Goal: Task Accomplishment & Management: Manage account settings

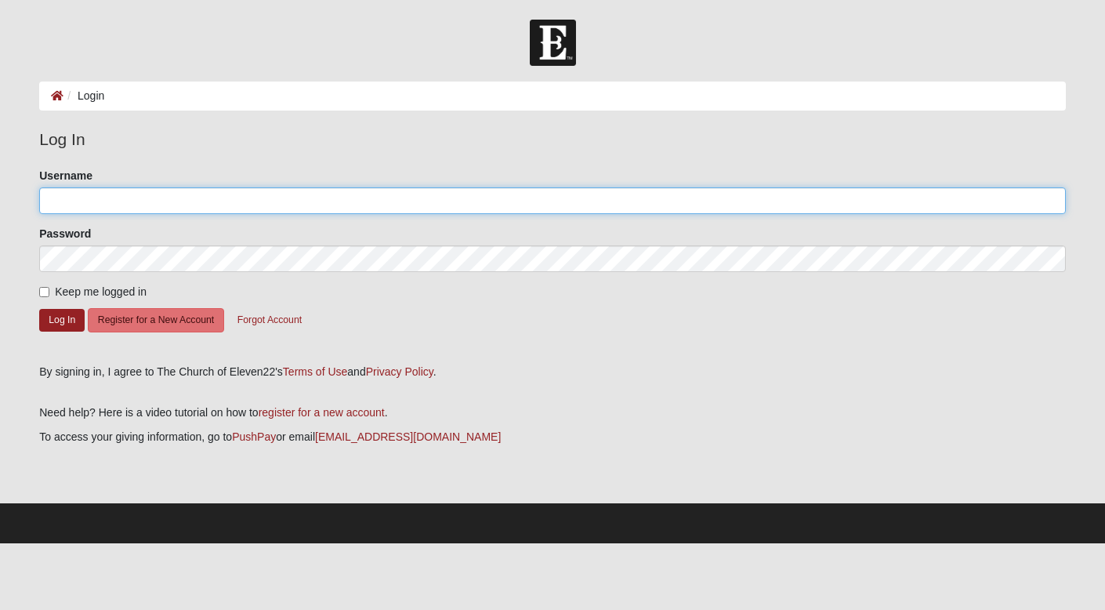
type input "[EMAIL_ADDRESS][DOMAIN_NAME]"
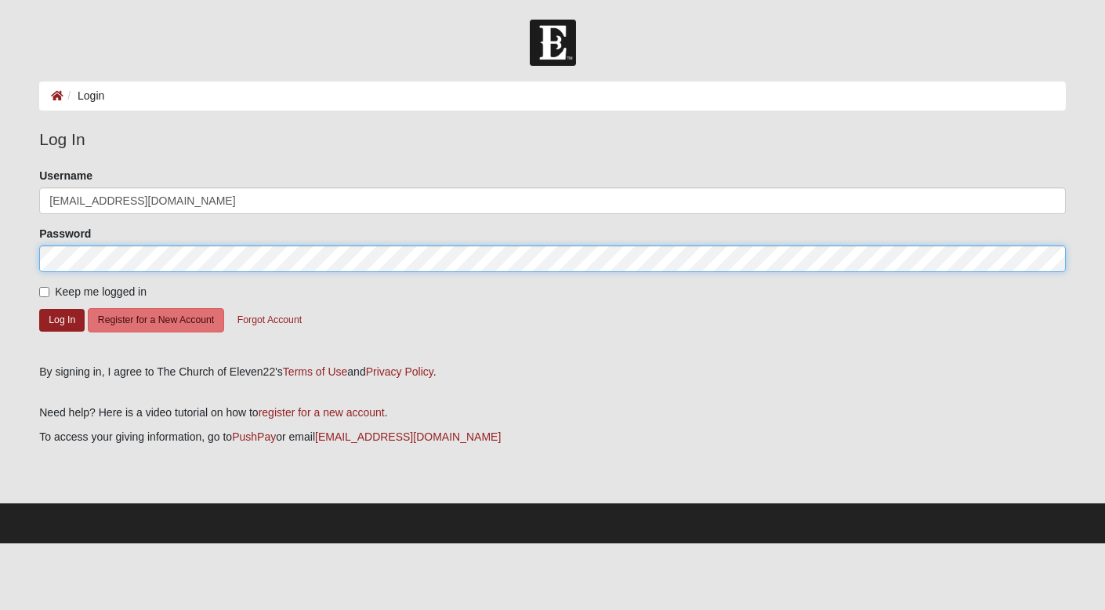
click at [62, 319] on button "Log In" at bounding box center [61, 320] width 45 height 23
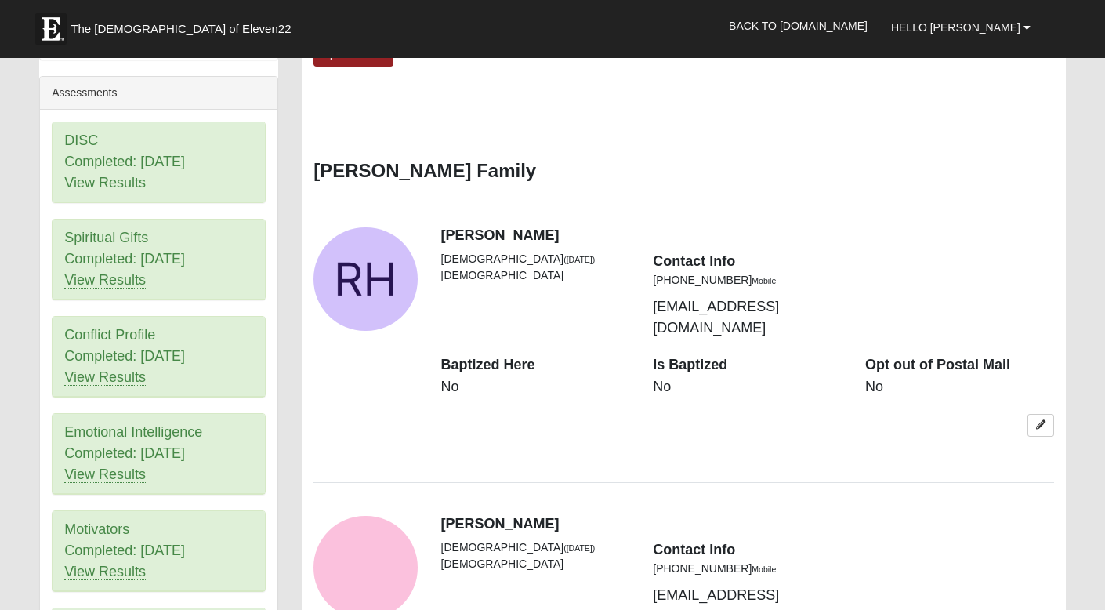
scroll to position [712, 0]
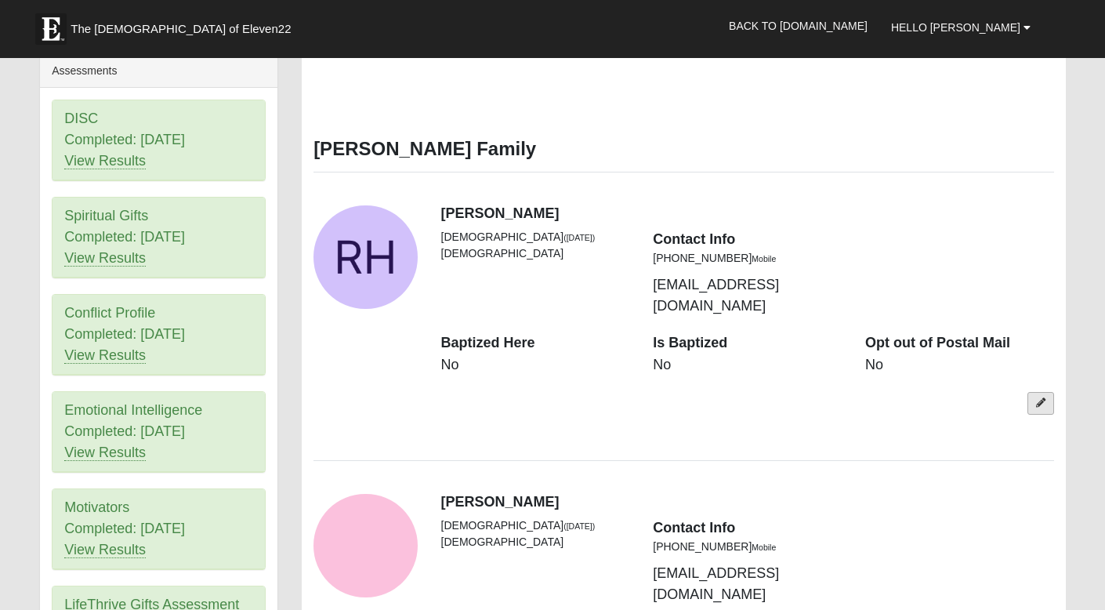
click at [1051, 392] on link at bounding box center [1041, 403] width 27 height 23
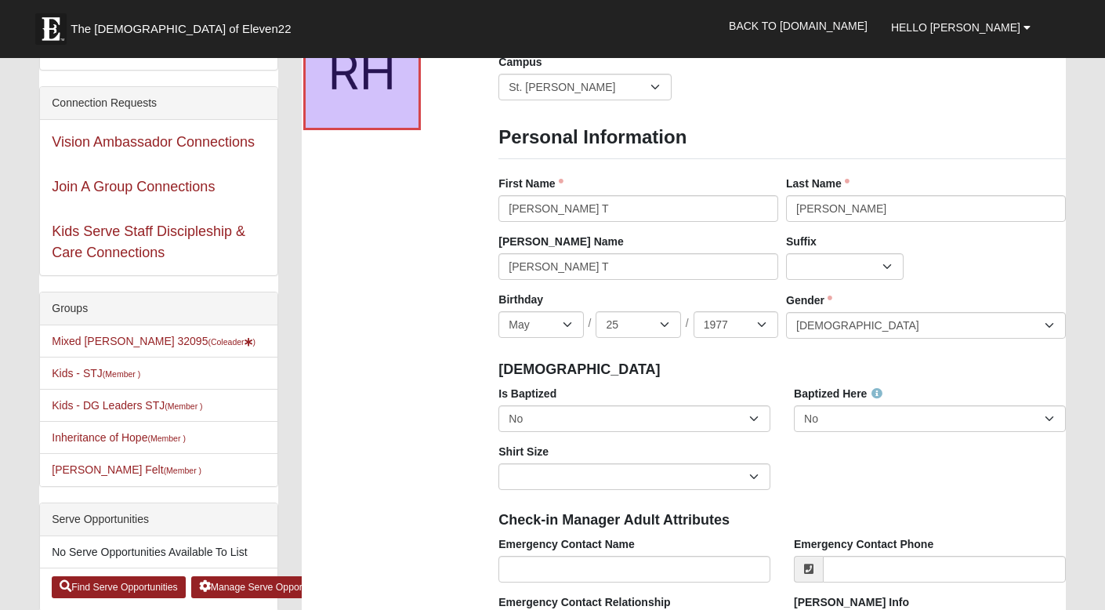
scroll to position [161, 0]
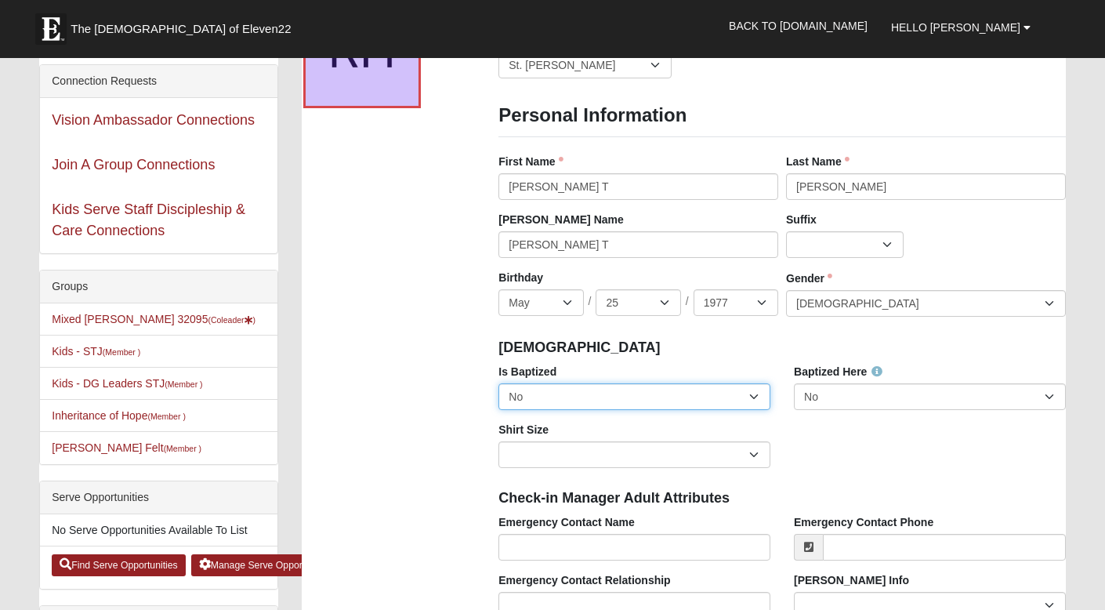
select select "True"
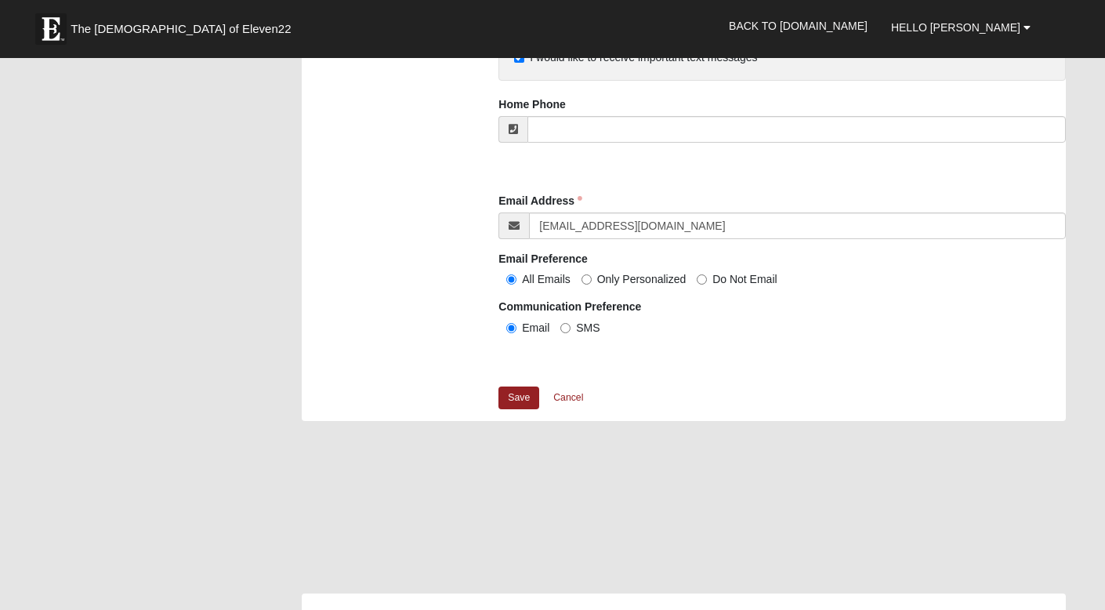
scroll to position [1522, 0]
click at [534, 390] on link "Save" at bounding box center [519, 398] width 41 height 23
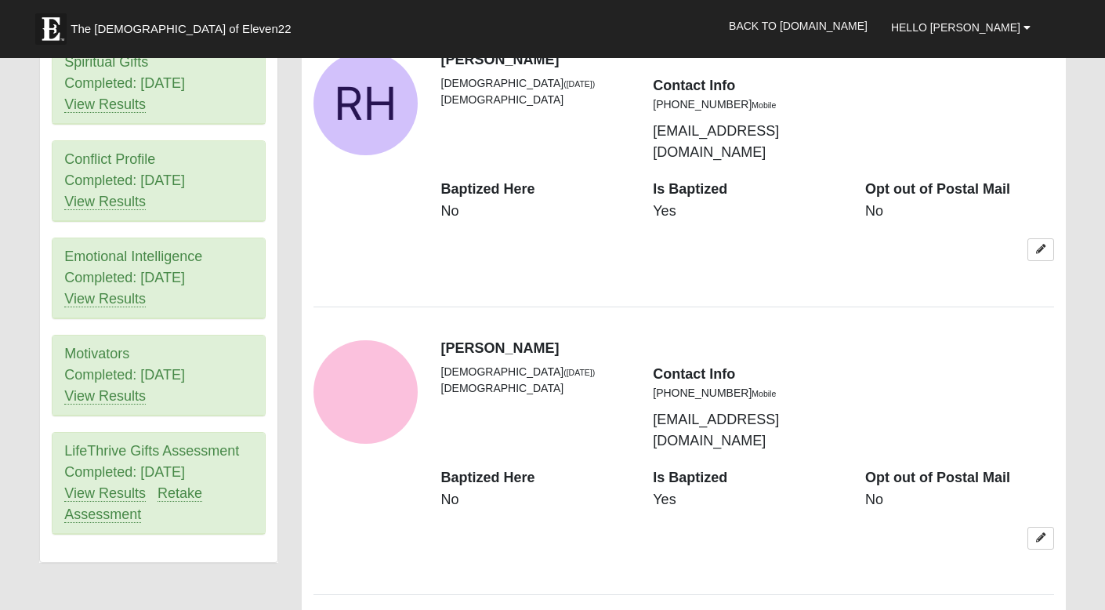
scroll to position [854, 0]
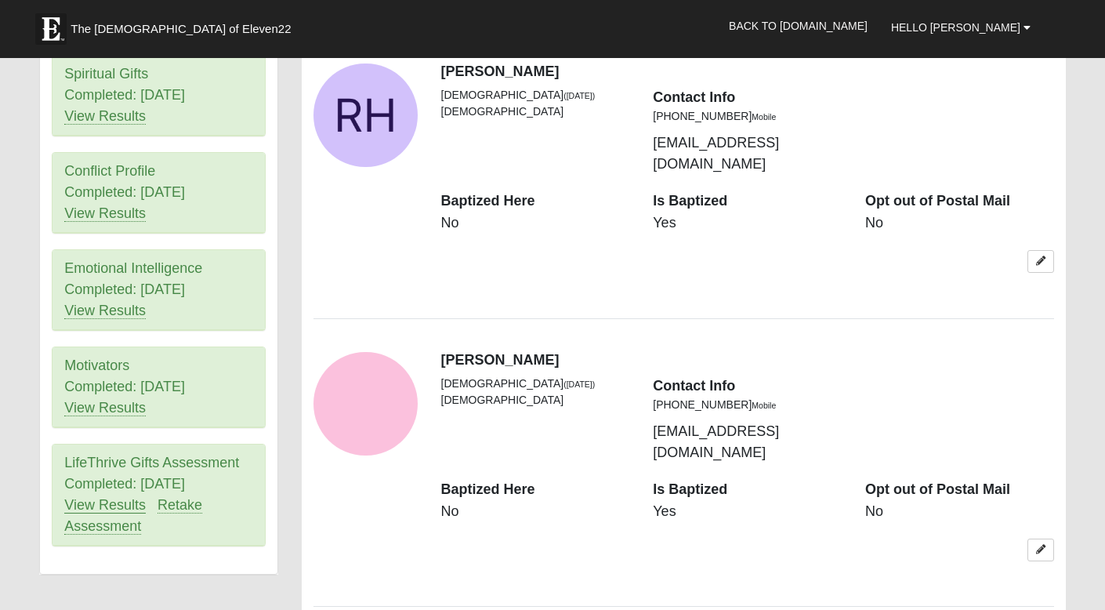
click at [111, 509] on link "View Results" at bounding box center [105, 505] width 82 height 16
click at [97, 412] on link "View Results" at bounding box center [105, 408] width 82 height 16
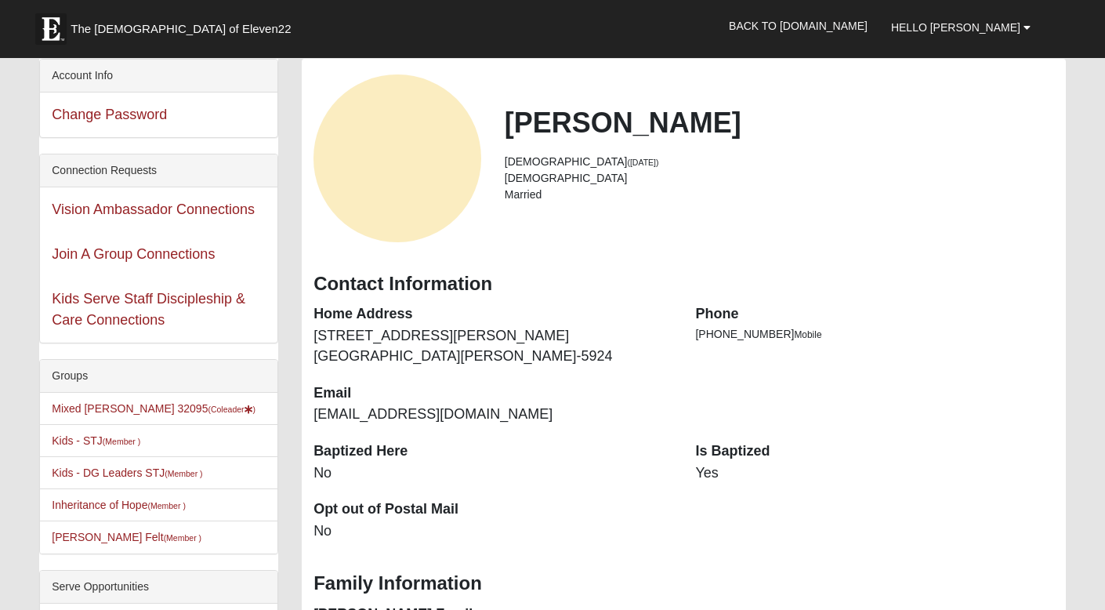
scroll to position [36, 0]
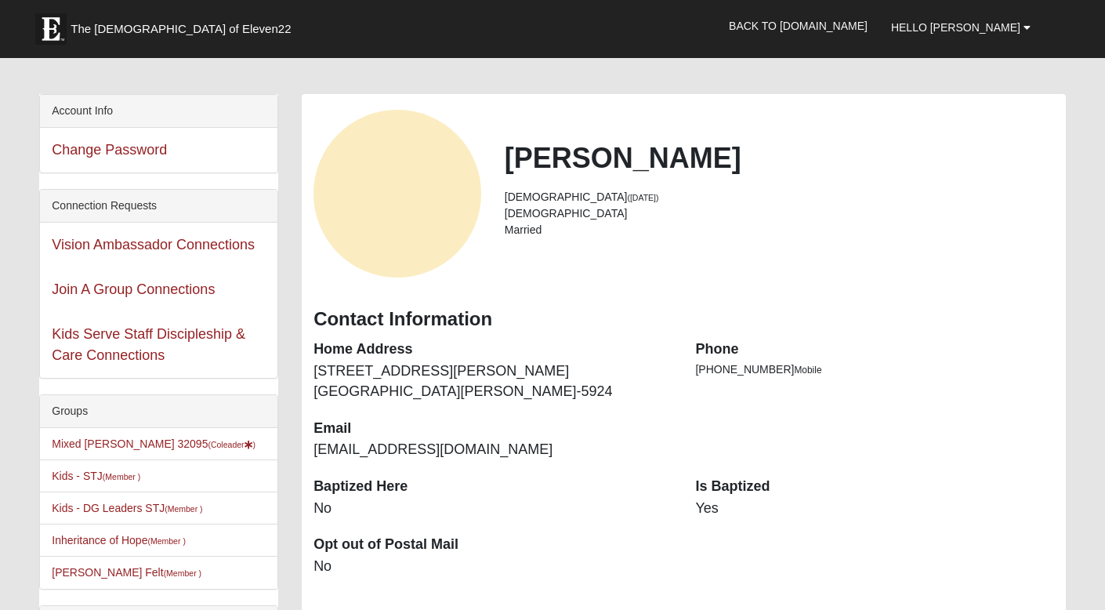
click at [412, 183] on div "View Fullsize Photo" at bounding box center [398, 194] width 168 height 168
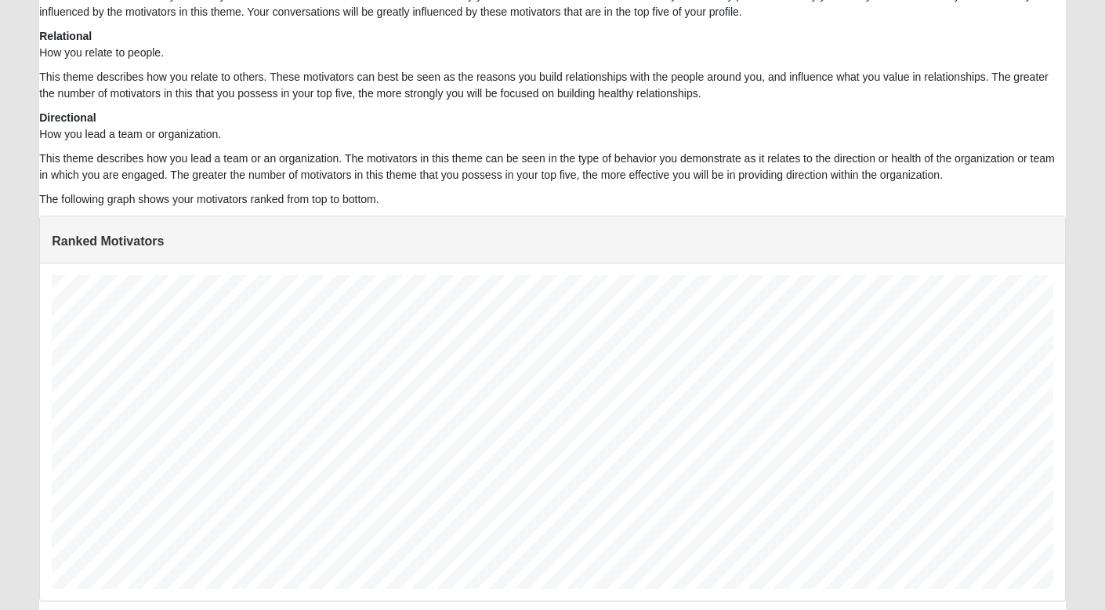
scroll to position [887, 0]
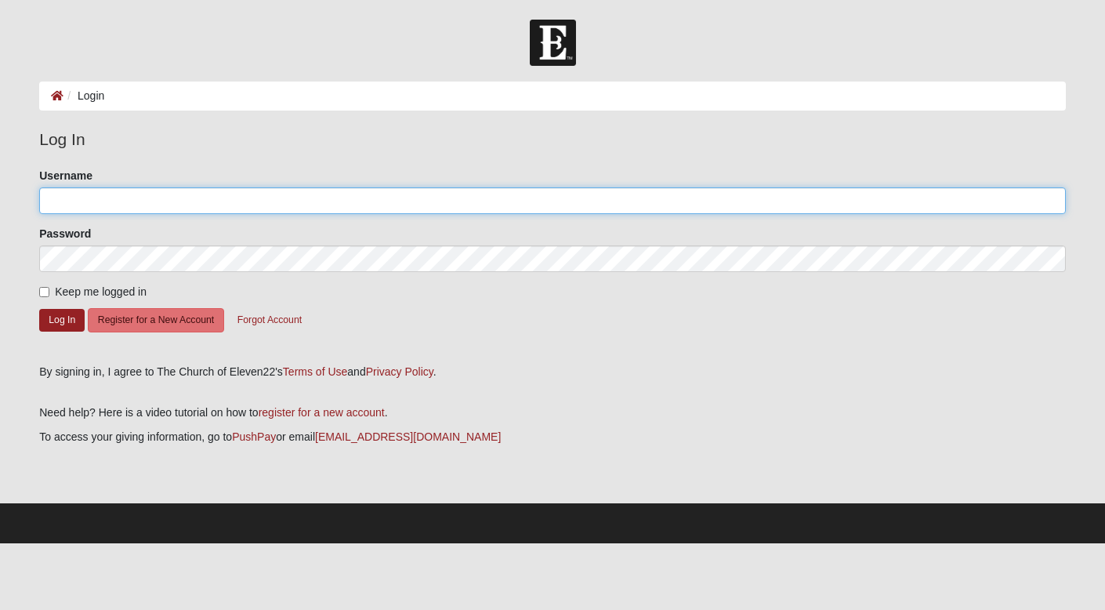
type input "[EMAIL_ADDRESS][DOMAIN_NAME]"
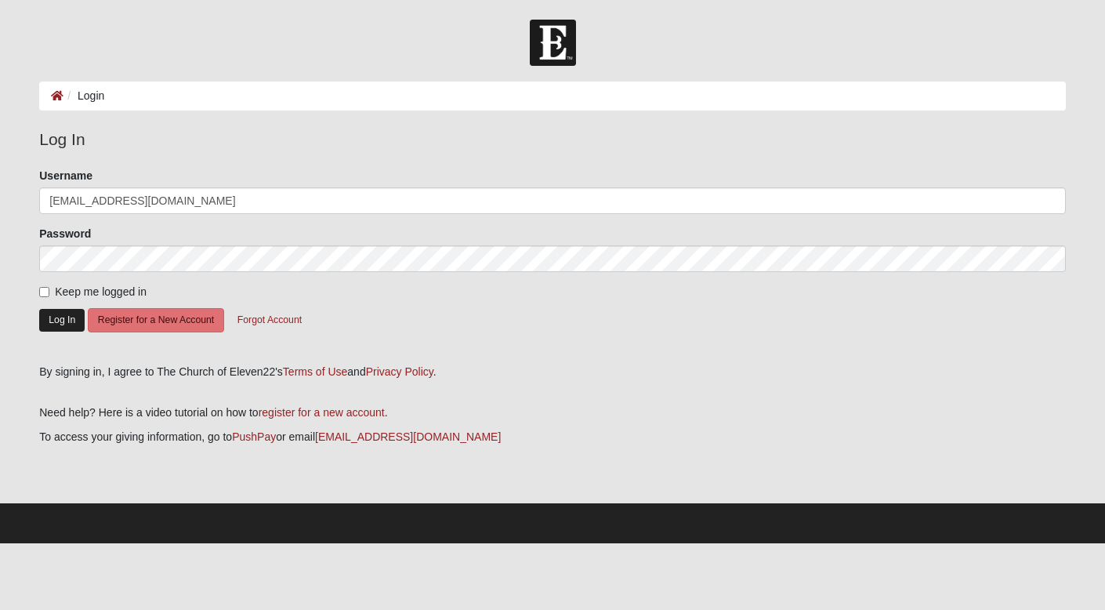
click at [56, 317] on button "Log In" at bounding box center [61, 320] width 45 height 23
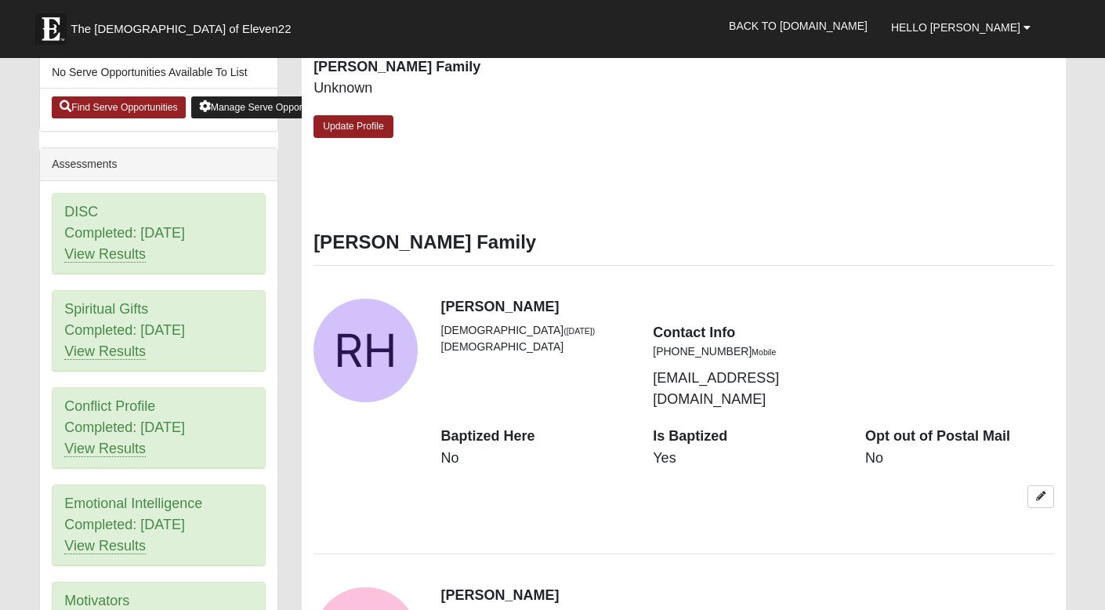
scroll to position [629, 0]
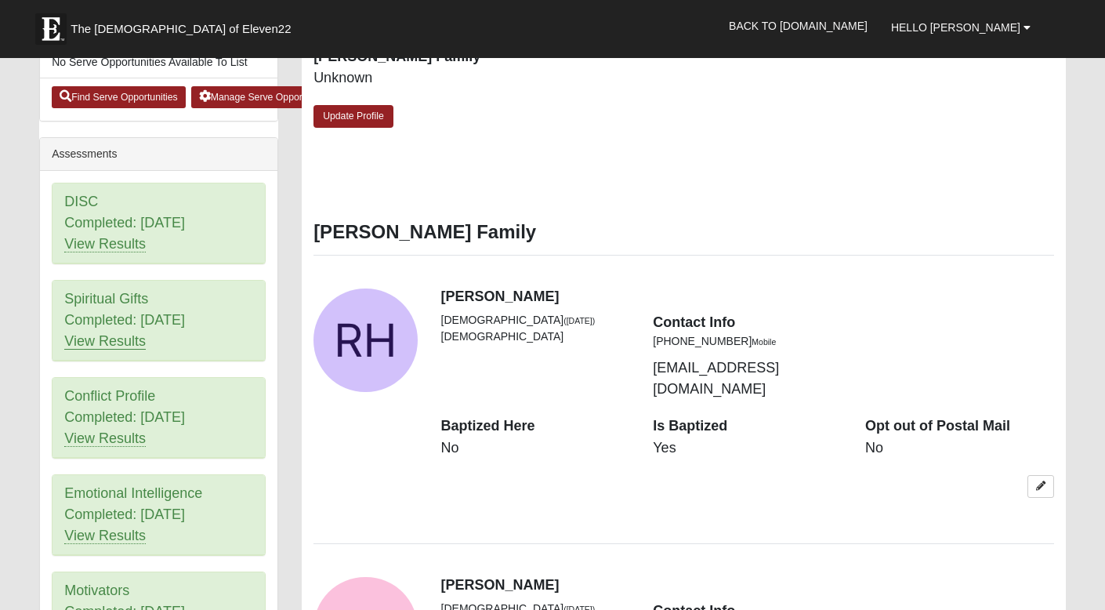
click at [121, 341] on link "View Results" at bounding box center [105, 341] width 82 height 16
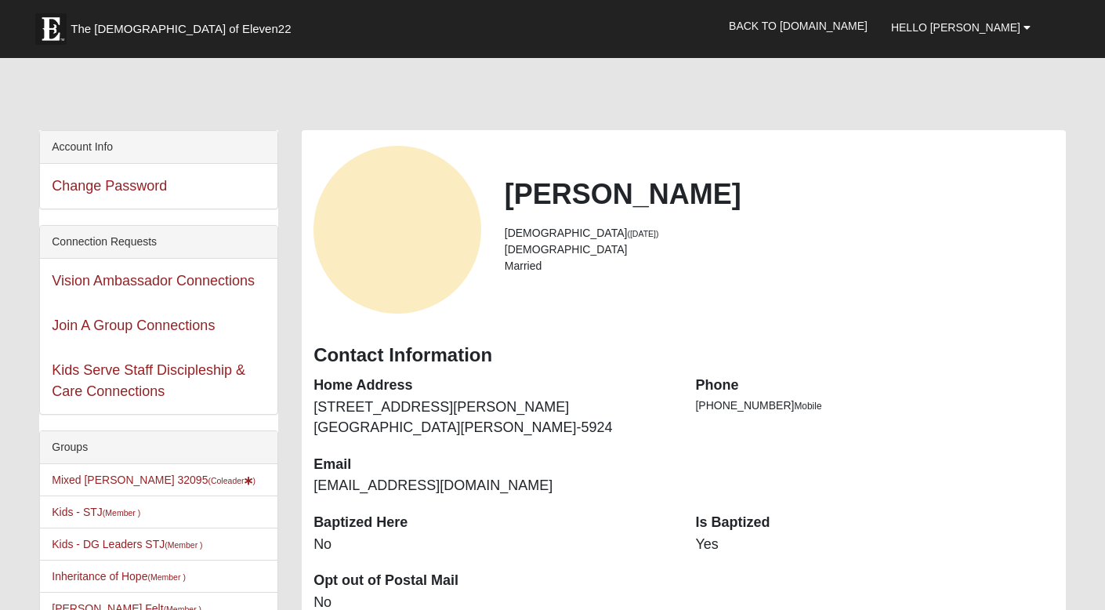
scroll to position [0, 0]
click at [1010, 34] on link "Hello [PERSON_NAME]" at bounding box center [960, 27] width 163 height 39
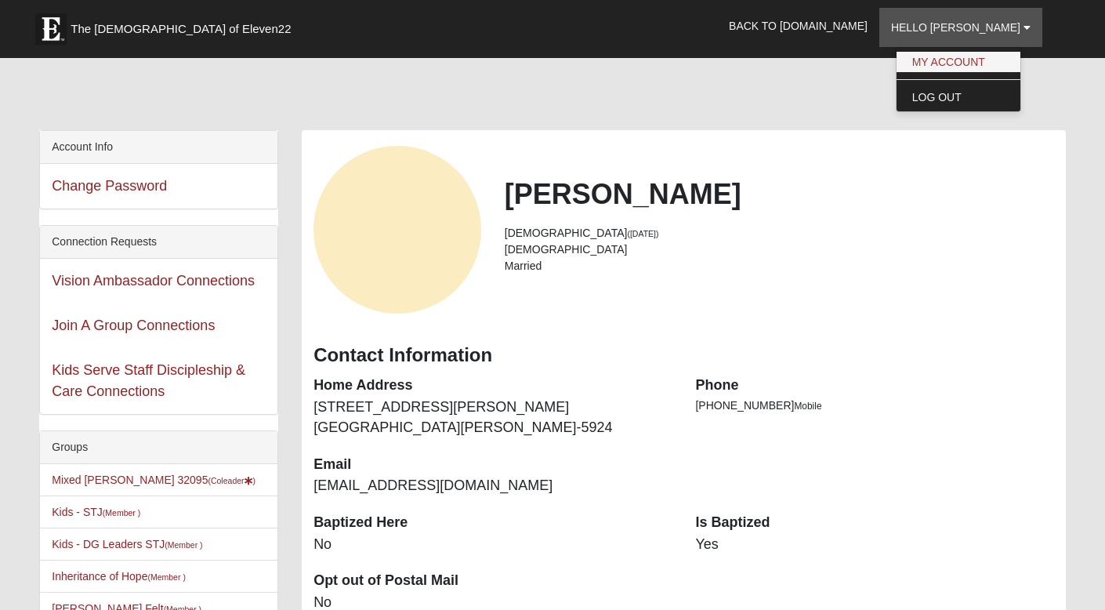
click at [1006, 58] on link "My Account" at bounding box center [959, 62] width 124 height 20
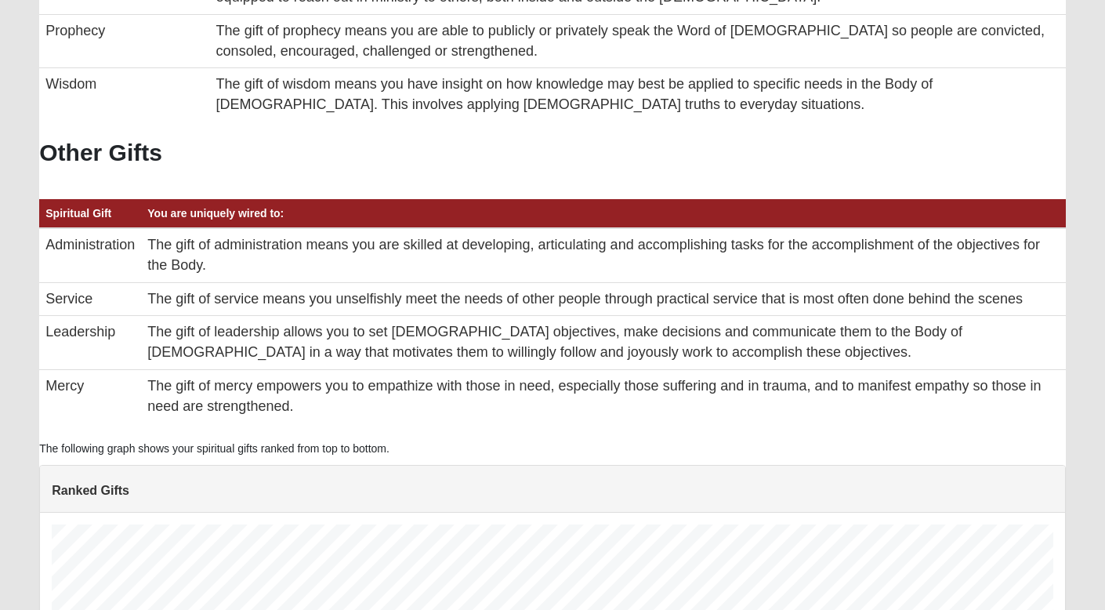
scroll to position [921, 0]
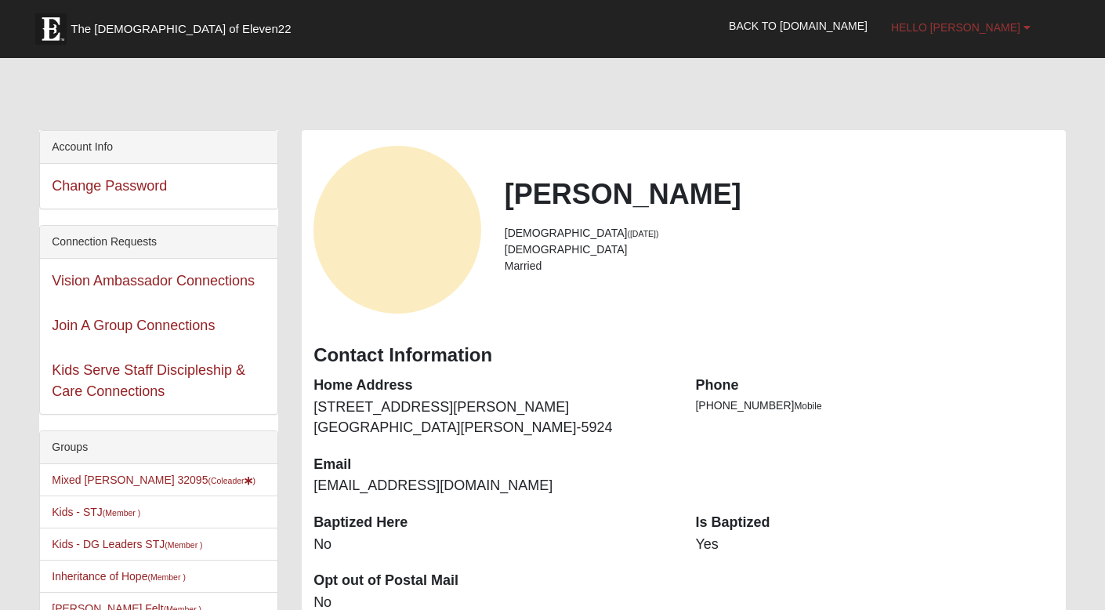
click at [1006, 27] on span "Hello [PERSON_NAME]" at bounding box center [955, 27] width 129 height 13
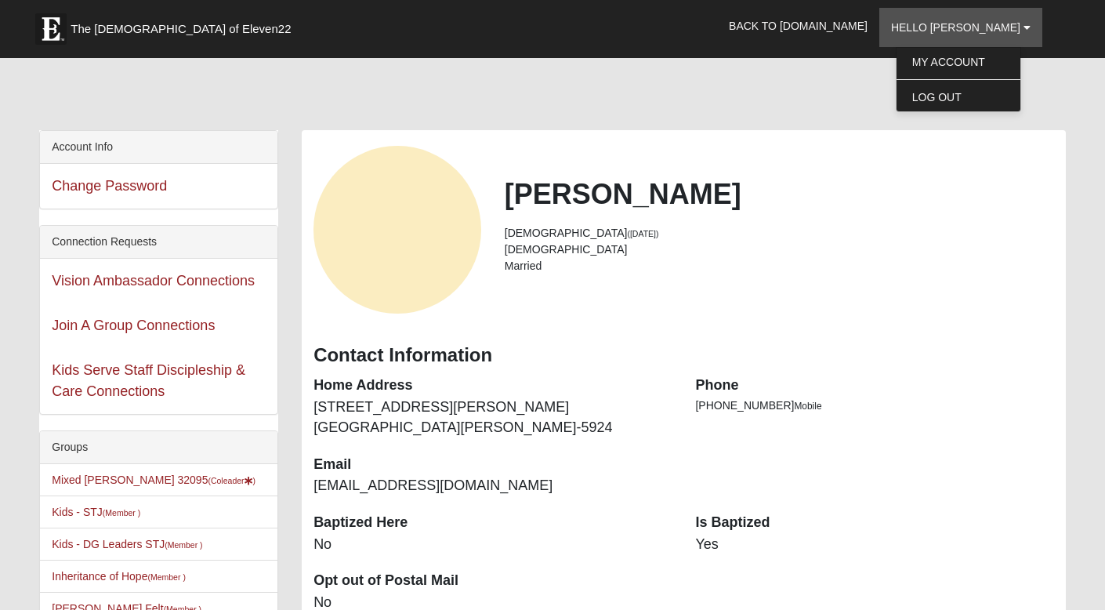
click at [608, 97] on div at bounding box center [552, 97] width 1027 height 66
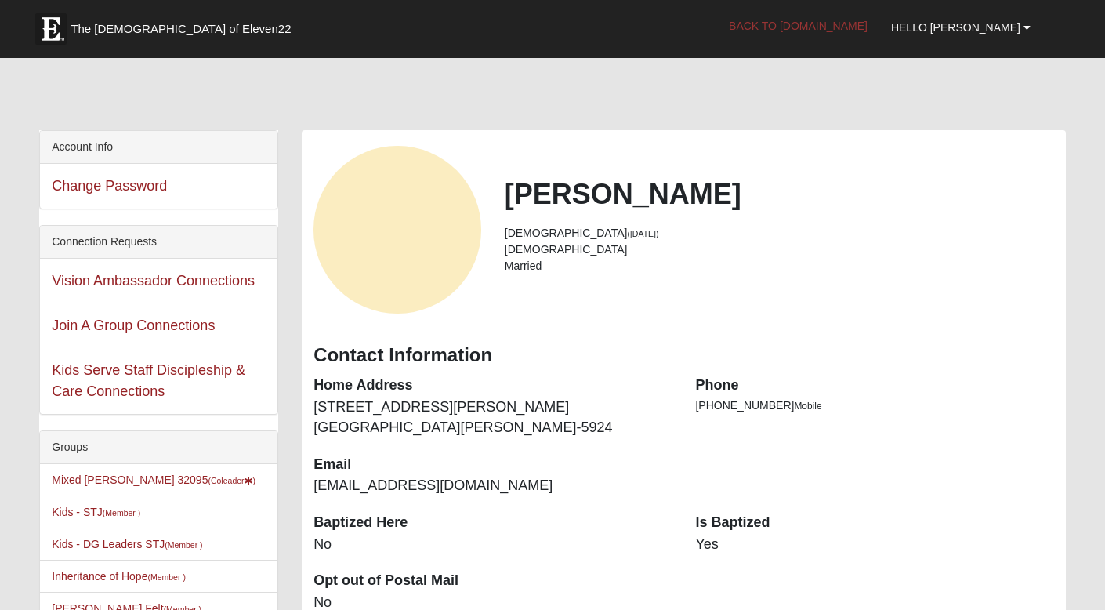
click at [860, 26] on link "Back to [DOMAIN_NAME]" at bounding box center [798, 25] width 162 height 39
